Goal: Information Seeking & Learning: Learn about a topic

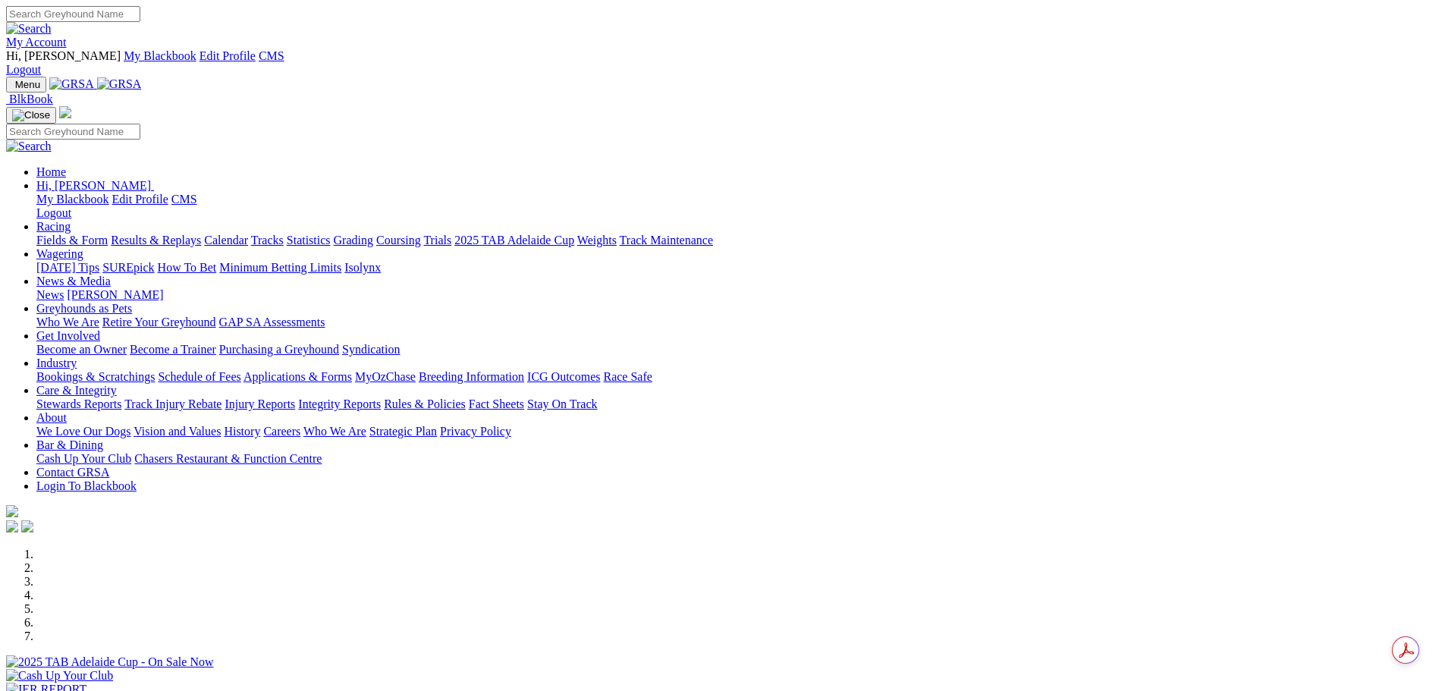
click at [67, 36] on link "My Account" at bounding box center [36, 42] width 61 height 13
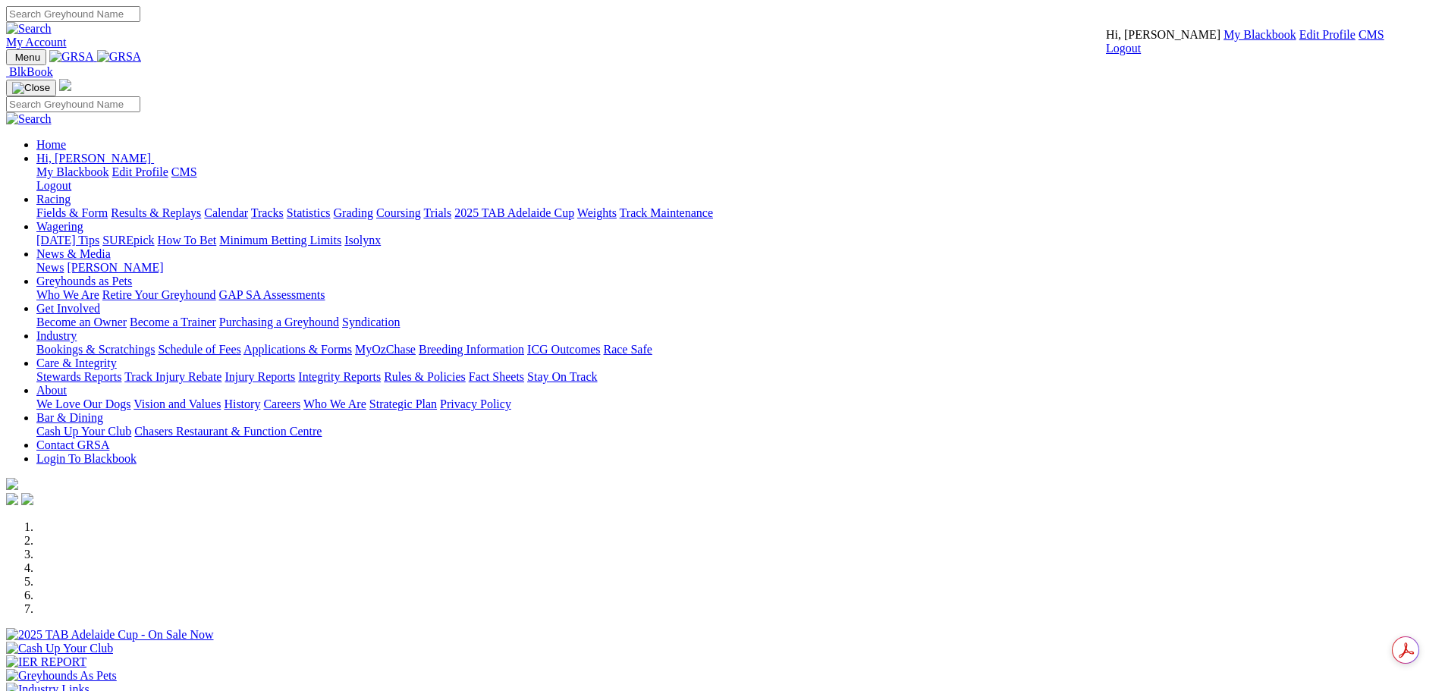
click at [1359, 41] on link "CMS" at bounding box center [1372, 34] width 26 height 13
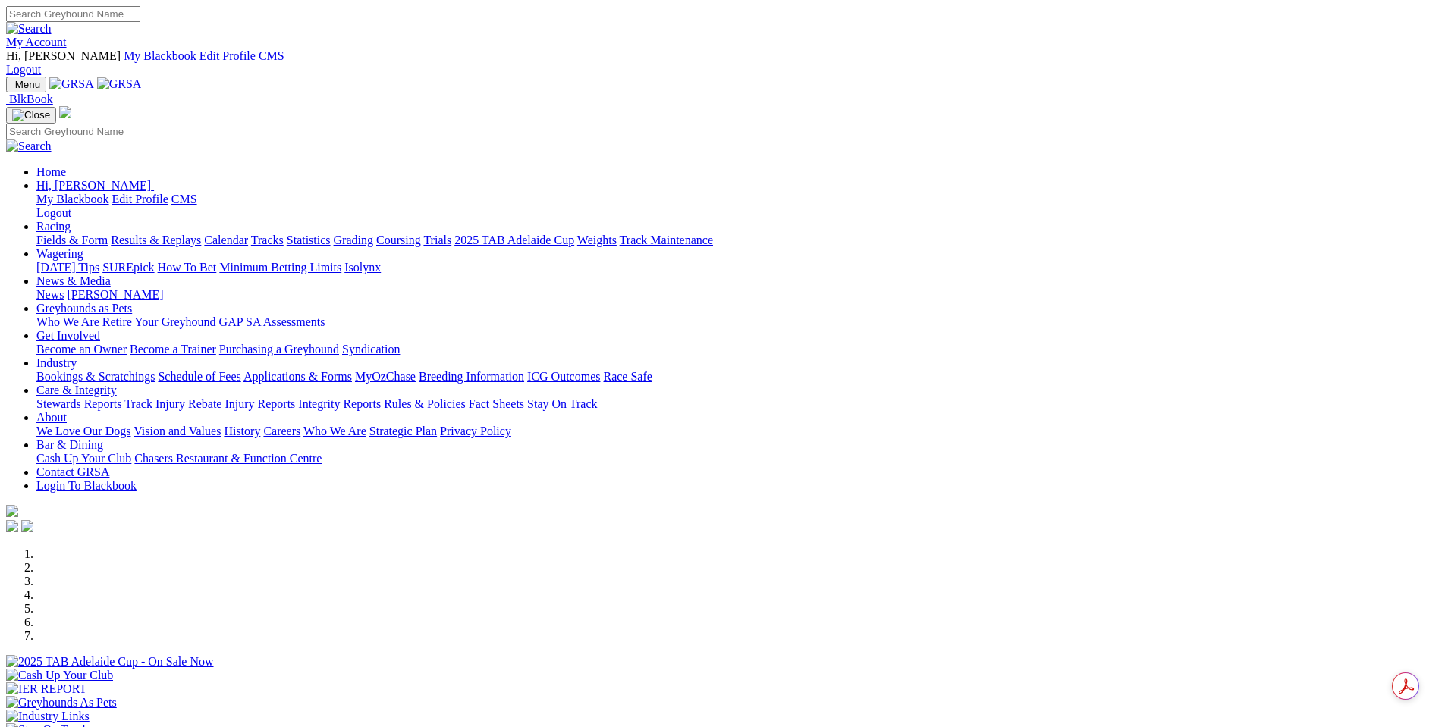
click at [111, 275] on link "News & Media" at bounding box center [73, 281] width 74 height 13
click at [64, 288] on link "News" at bounding box center [49, 294] width 27 height 13
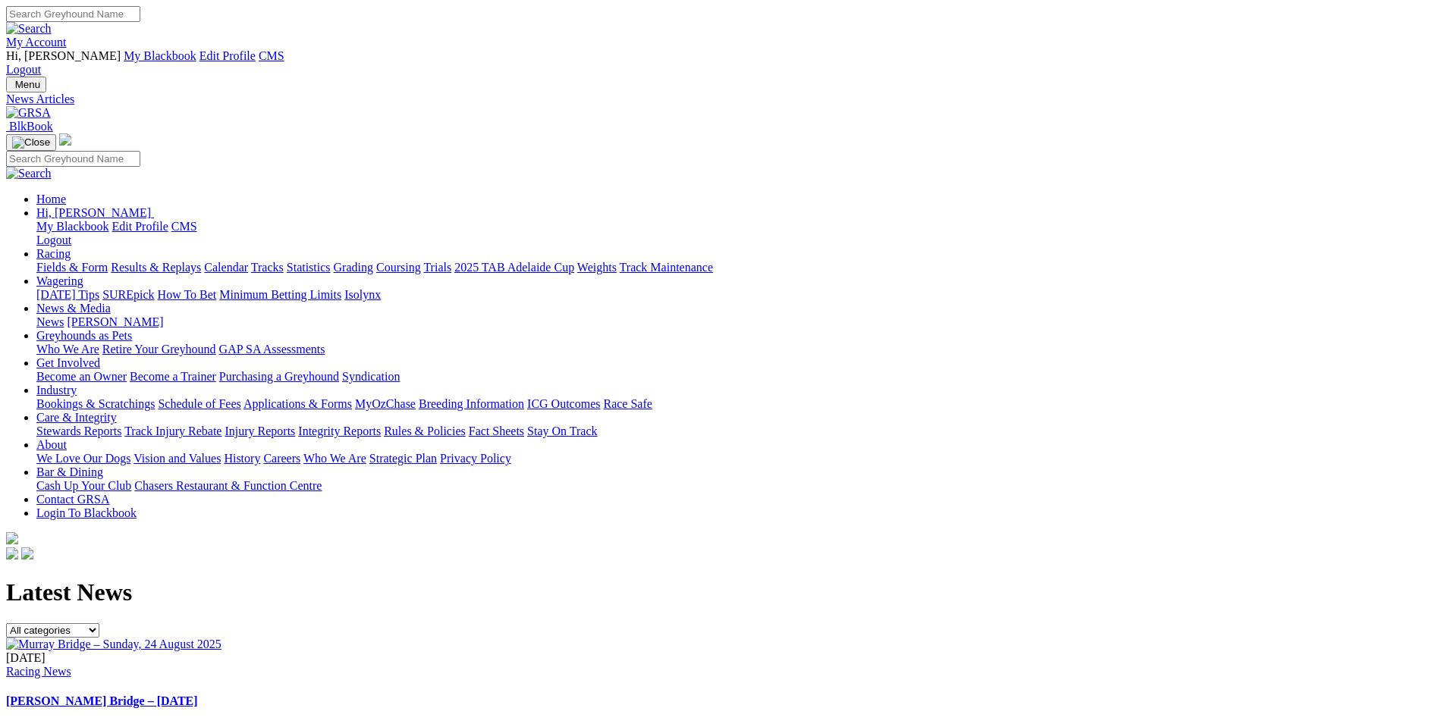
click at [861, 638] on div "25 Aug 2025 Racing News Murray Bridge – Sunday, 24 August 2025 ..." at bounding box center [722, 688] width 1433 height 101
click at [768, 695] on h4 "Murray Bridge – Sunday, 24 August 2025" at bounding box center [722, 702] width 1433 height 14
click at [198, 695] on link "Murray Bridge – Sunday, 24 August 2025" at bounding box center [102, 701] width 192 height 13
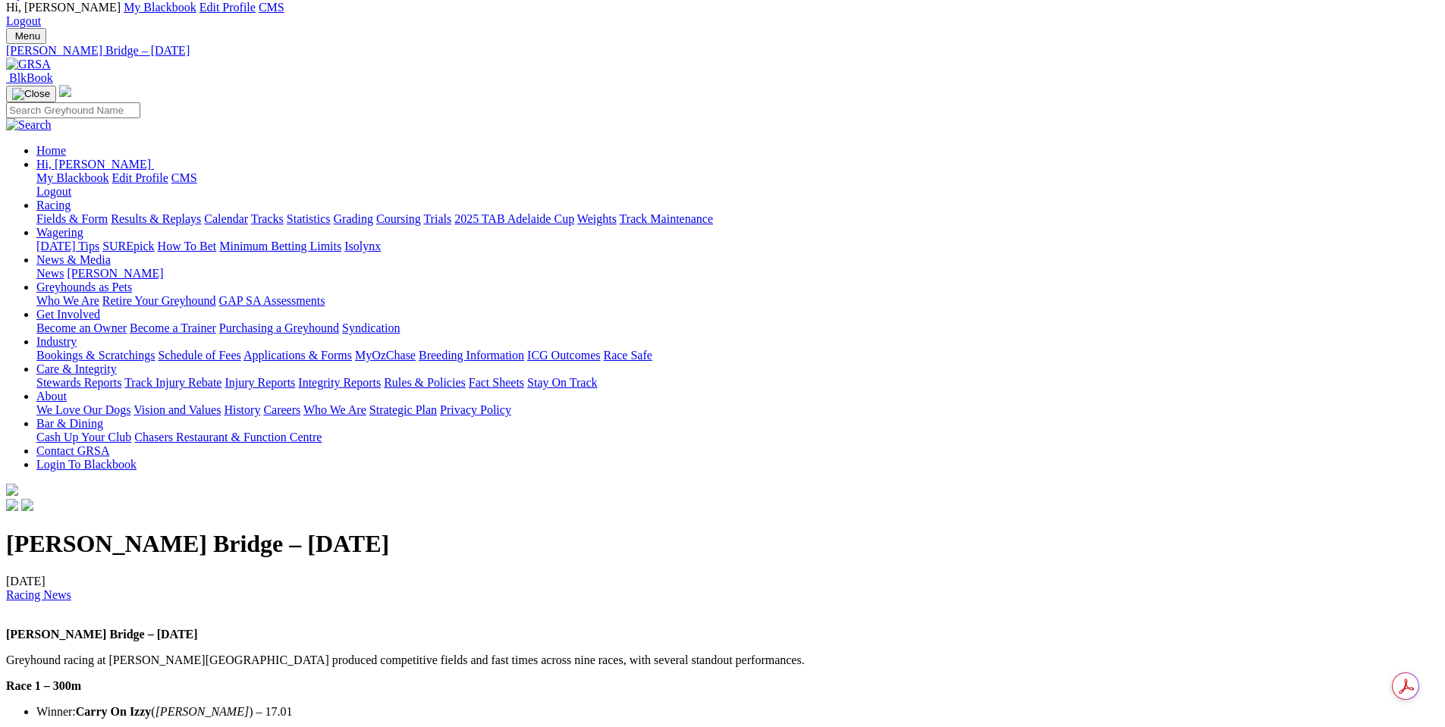
scroll to position [76, 0]
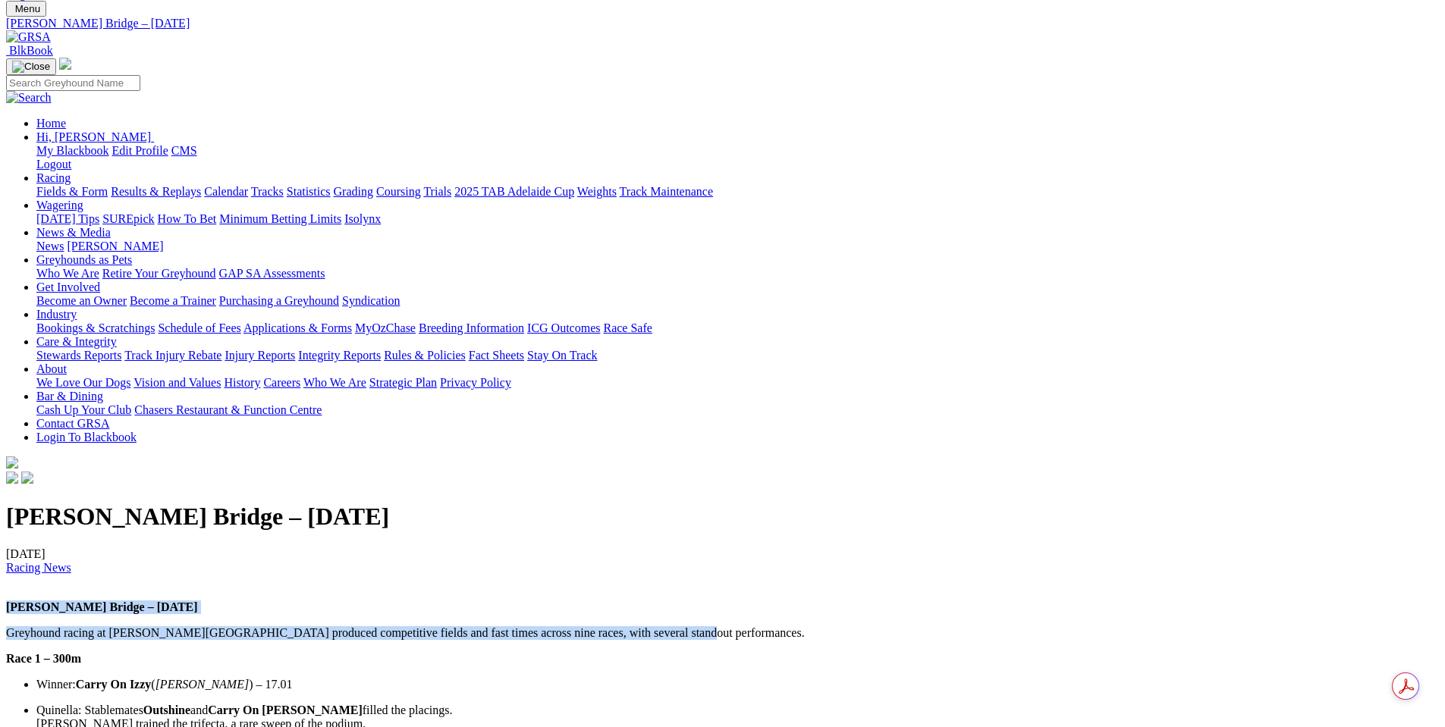
drag, startPoint x: 856, startPoint y: 596, endPoint x: 205, endPoint y: 575, distance: 651.9
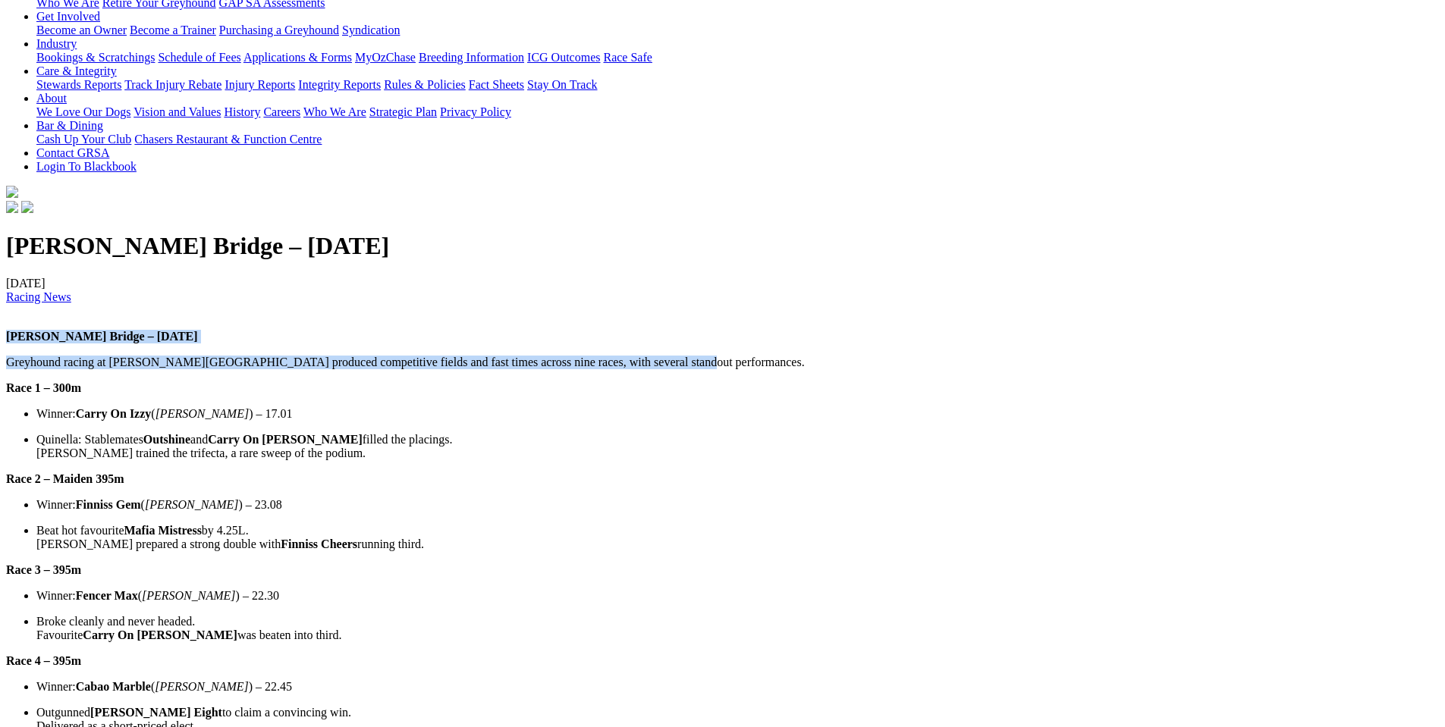
scroll to position [303, 0]
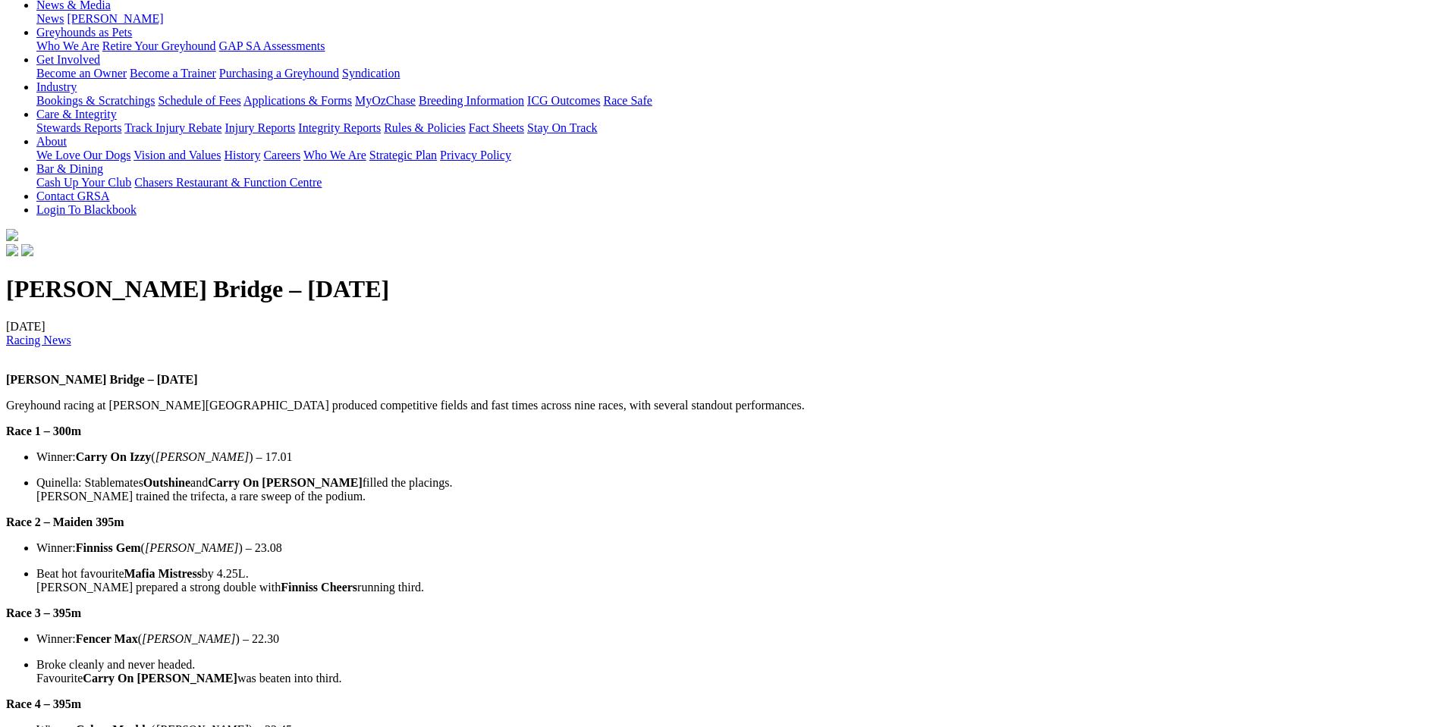
click at [392, 275] on h1 "Murray Bridge – Sunday, 24 August 2025" at bounding box center [722, 289] width 1433 height 28
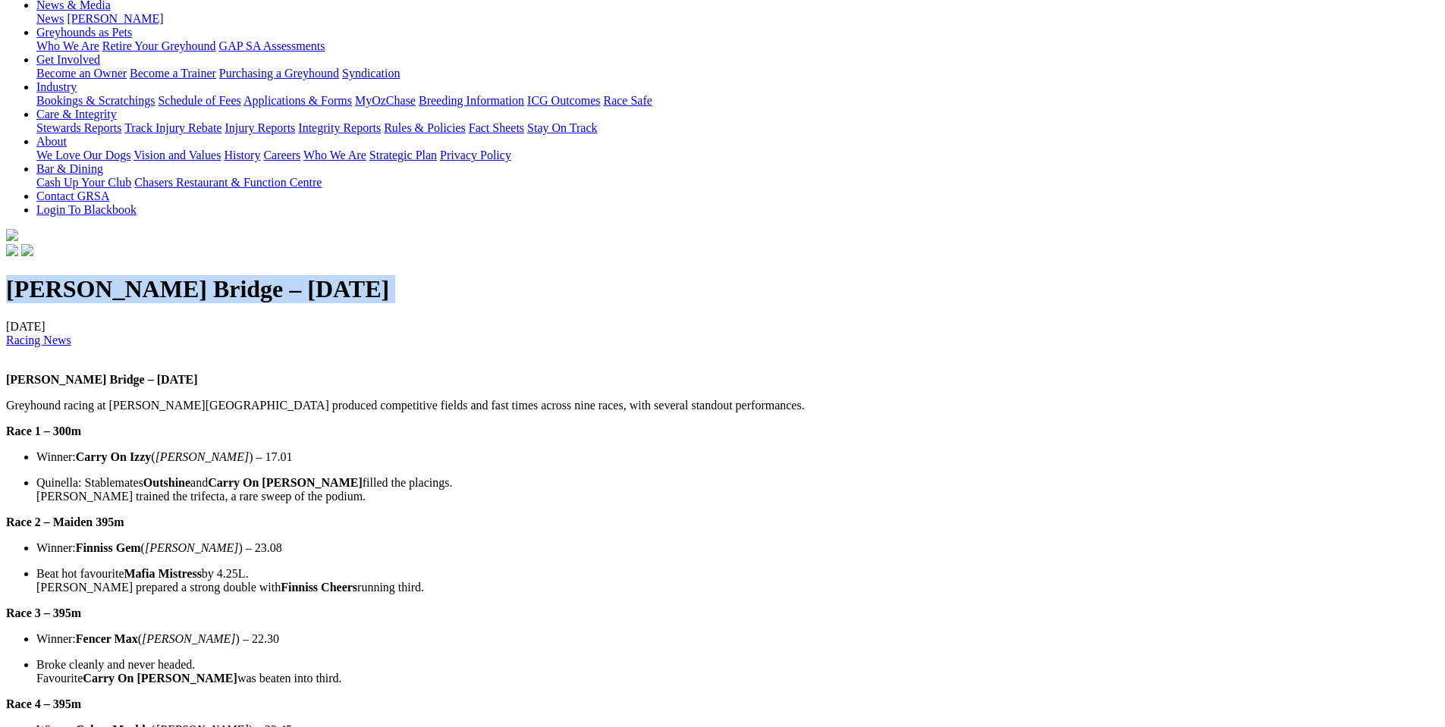
click at [392, 275] on h1 "Murray Bridge – Sunday, 24 August 2025" at bounding box center [722, 289] width 1433 height 28
copy div "Murray Bridge – Sunday, 24 August 2025"
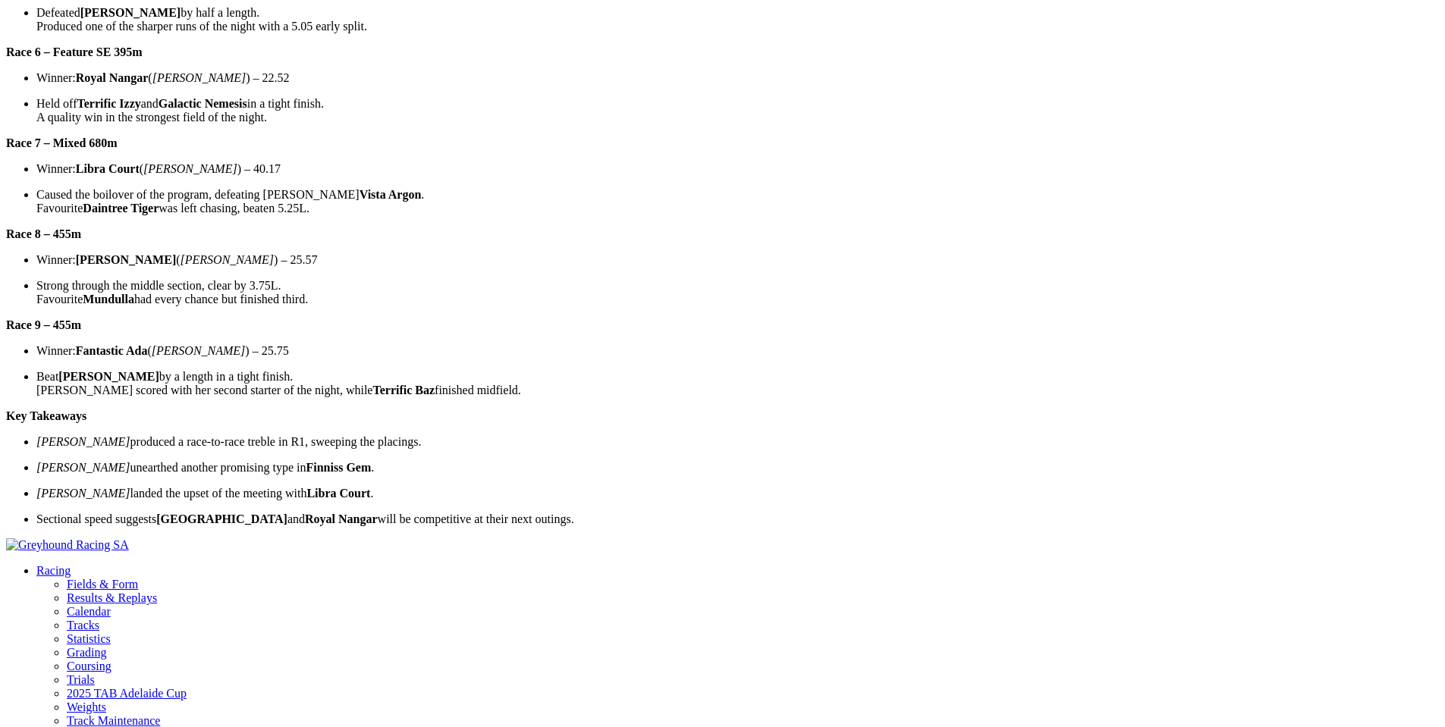
scroll to position [1214, 0]
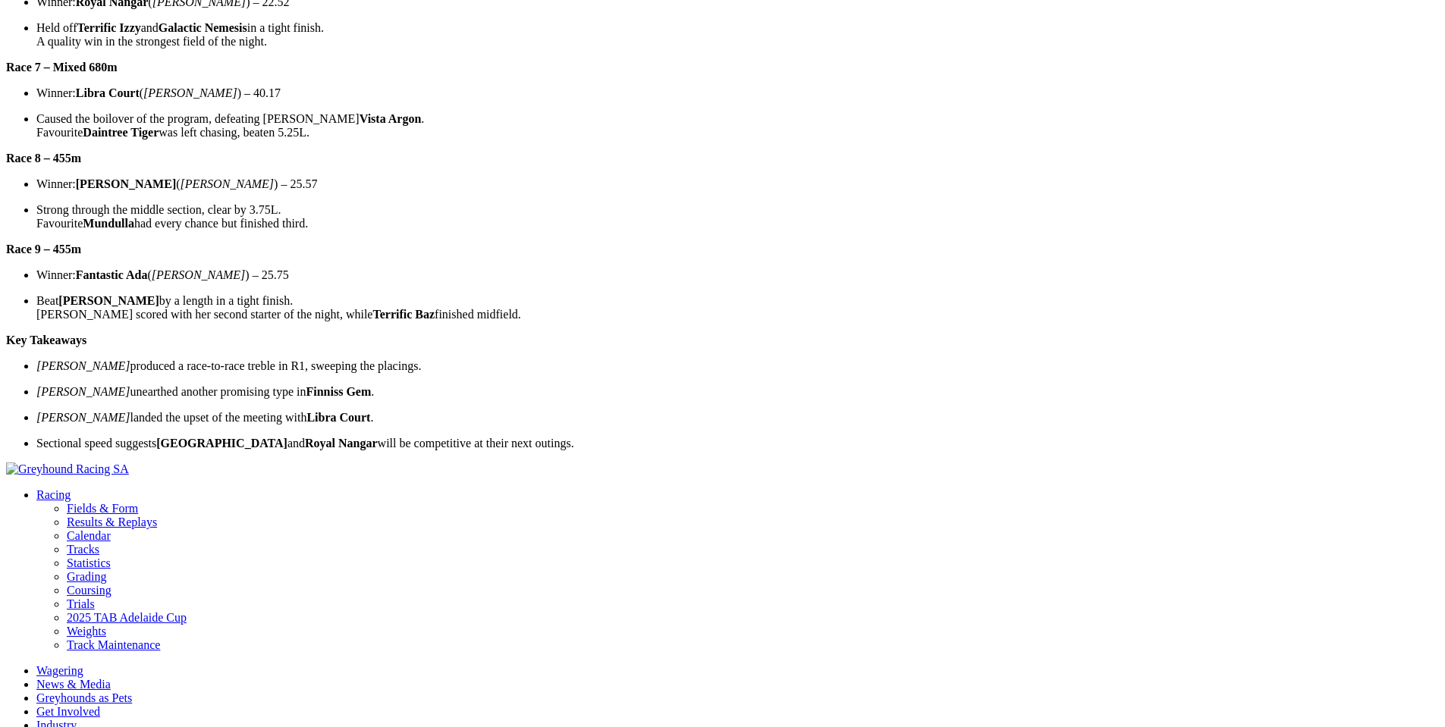
drag, startPoint x: 685, startPoint y: 417, endPoint x: 214, endPoint y: 310, distance: 483.0
copy div "Key Takeaways Vadim Roz produced a race-to-race treble in R1, sweeping the plac…"
